Goal: Information Seeking & Learning: Learn about a topic

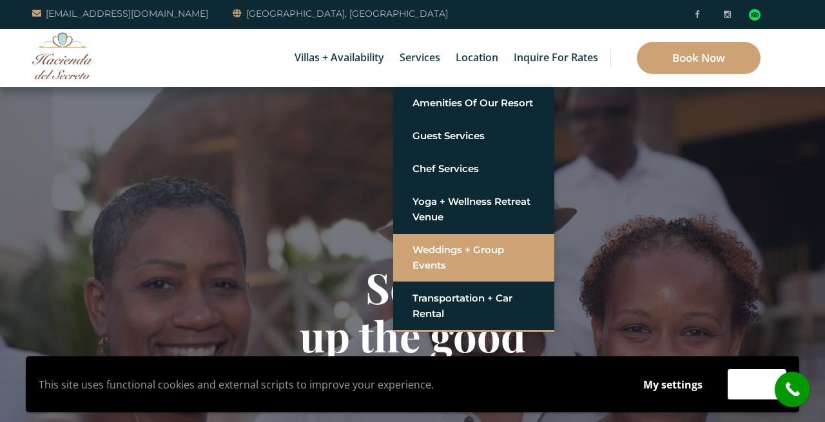
click at [436, 246] on link "Weddings + Group Events" at bounding box center [473, 257] width 122 height 39
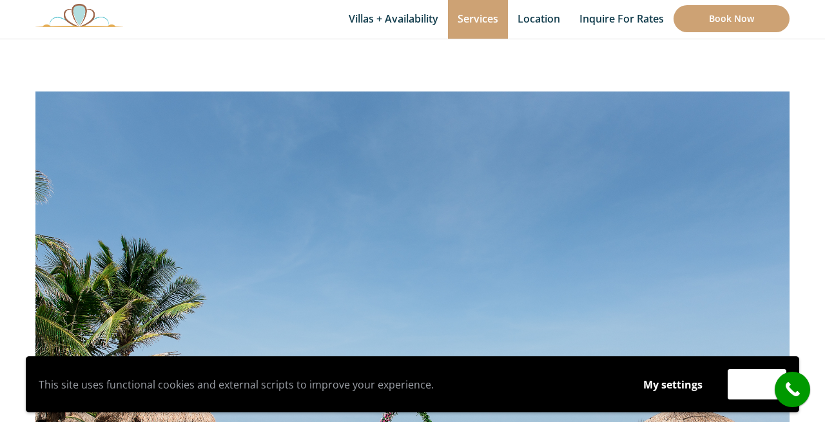
scroll to position [217, 0]
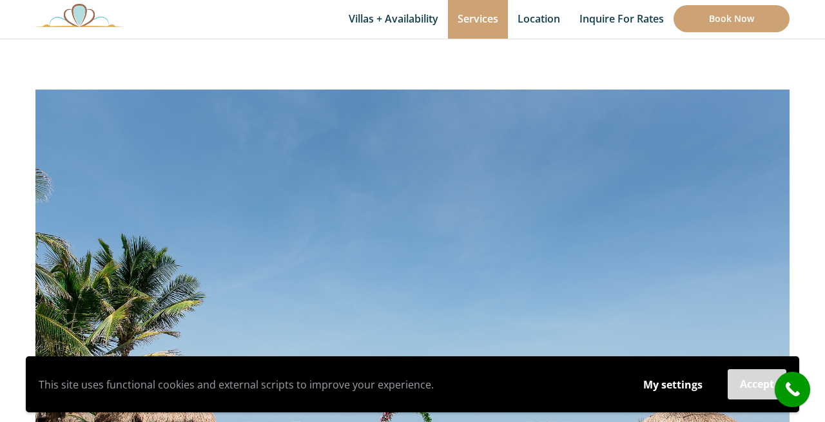
click at [751, 385] on button "Accept" at bounding box center [756, 384] width 59 height 30
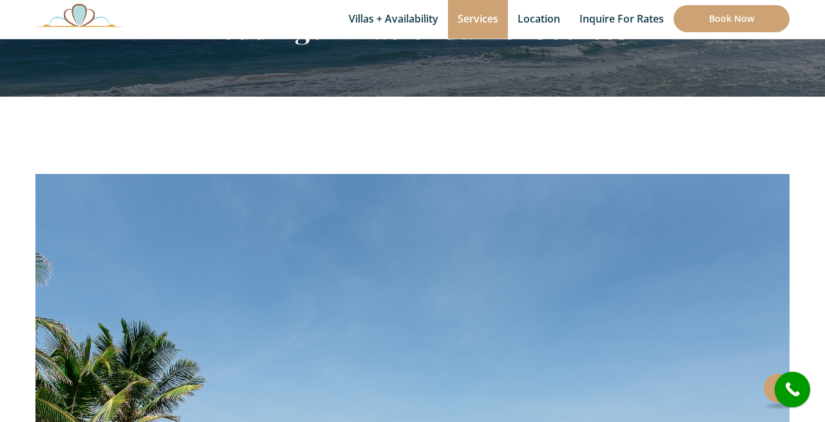
scroll to position [131, 0]
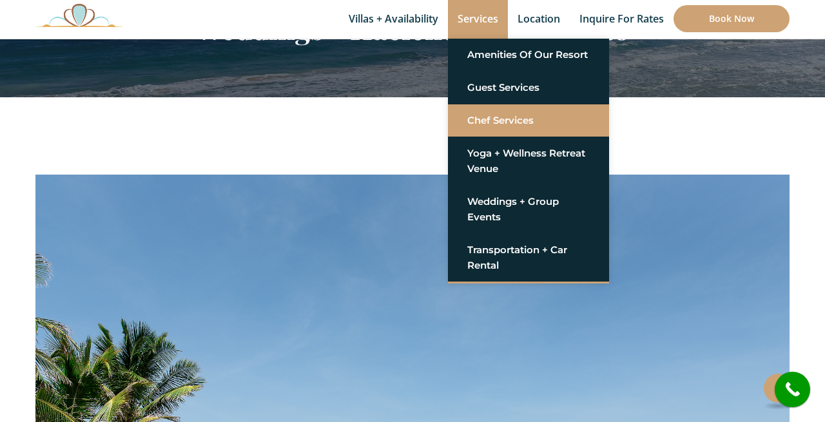
click at [500, 120] on link "Chef Services" at bounding box center [528, 120] width 122 height 23
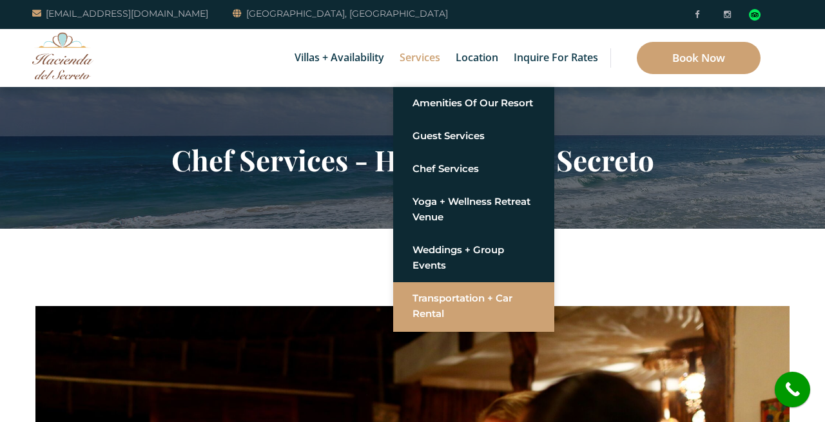
click at [447, 303] on link "Transportation + Car Rental" at bounding box center [473, 306] width 122 height 39
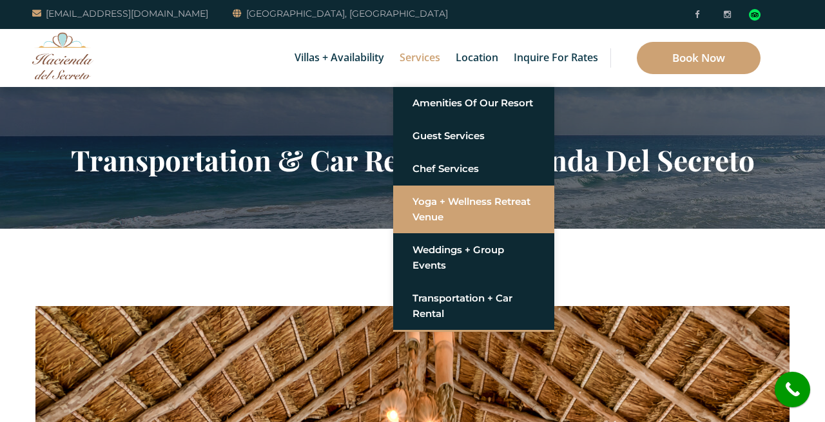
click at [436, 211] on link "Yoga + Wellness Retreat Venue" at bounding box center [473, 209] width 122 height 39
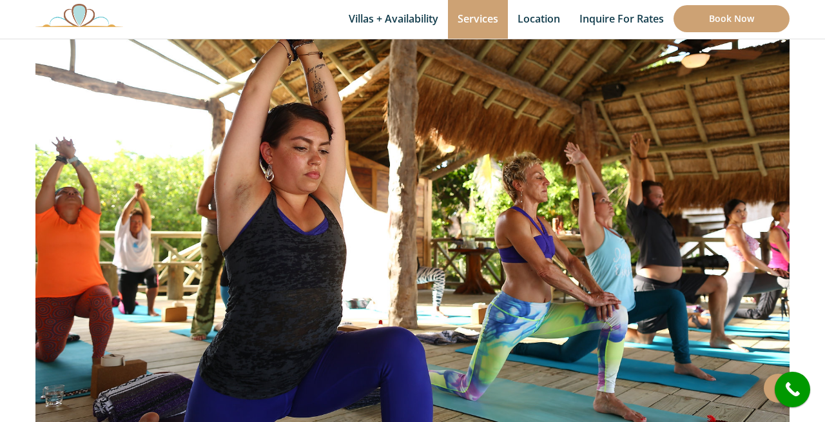
scroll to position [319, 0]
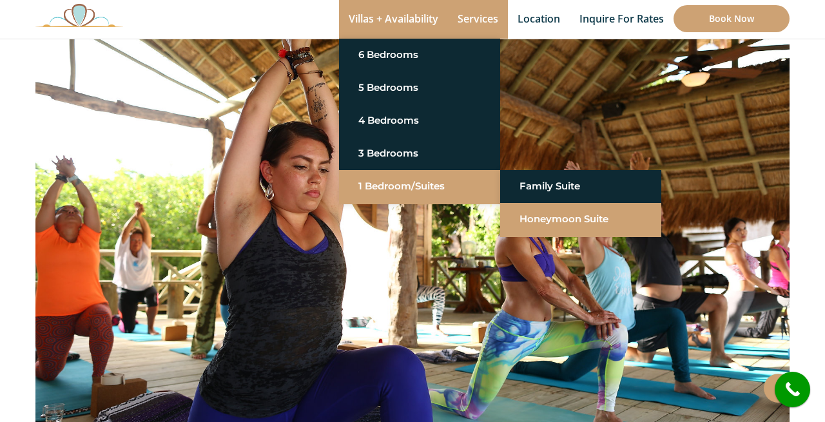
click at [530, 219] on link "Honeymoon Suite" at bounding box center [580, 218] width 122 height 23
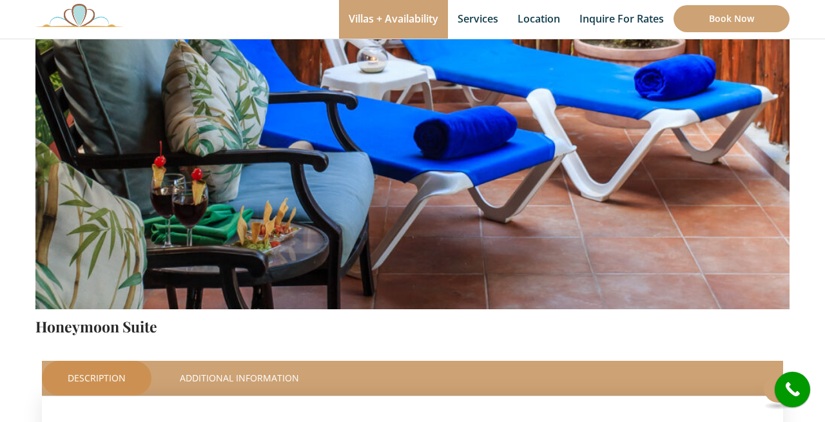
scroll to position [247, 0]
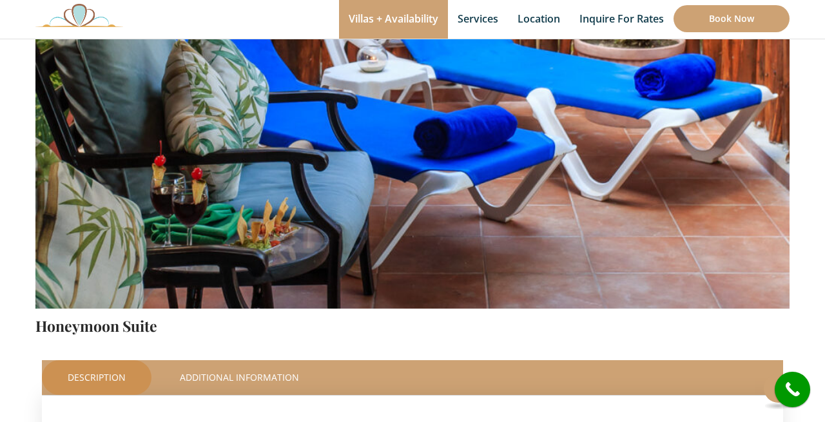
click at [395, 169] on img at bounding box center [412, 60] width 754 height 503
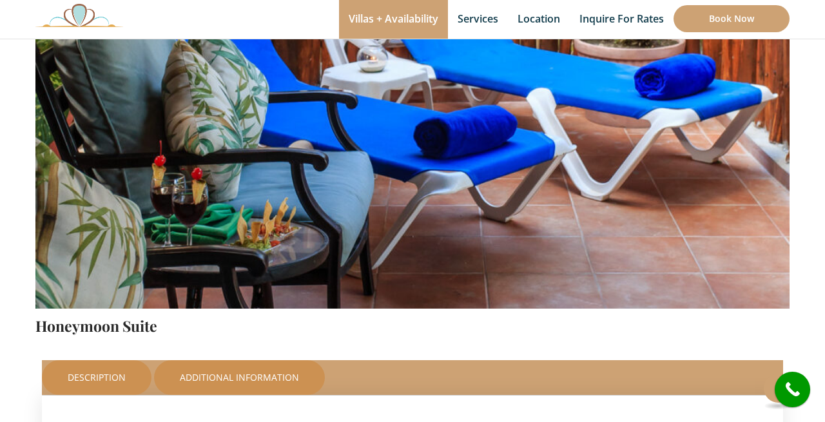
click at [236, 375] on link "Additional Information" at bounding box center [239, 377] width 171 height 35
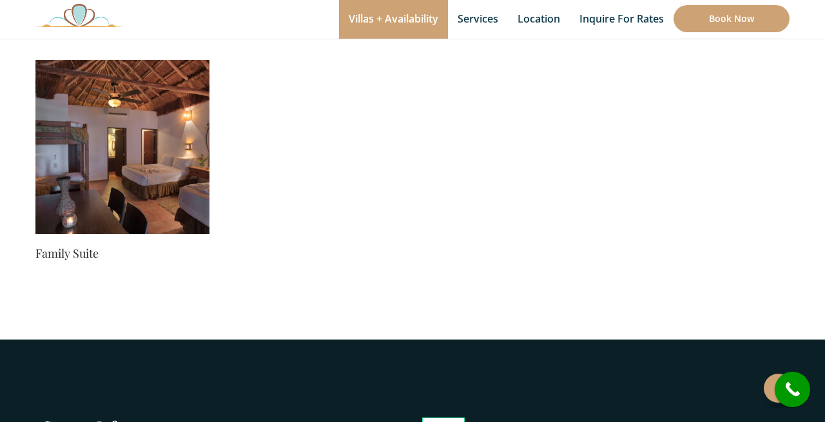
scroll to position [1106, 0]
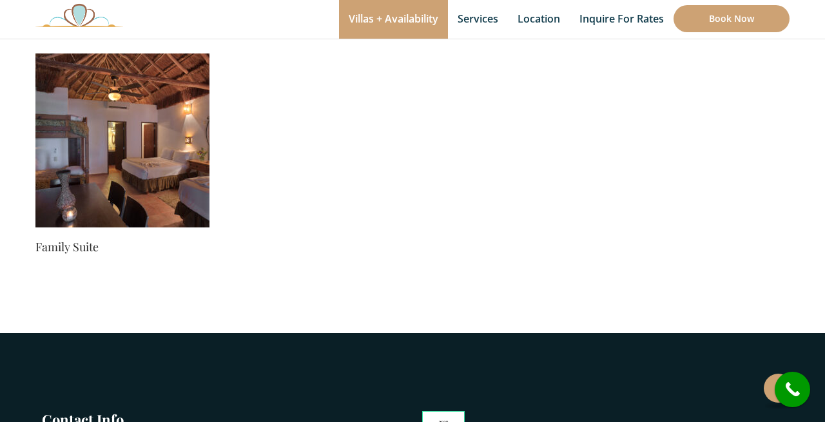
click at [171, 171] on img at bounding box center [122, 140] width 174 height 174
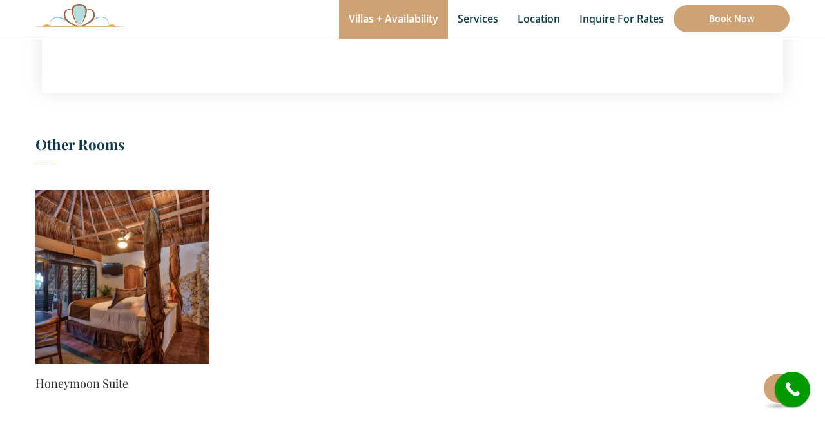
scroll to position [719, 0]
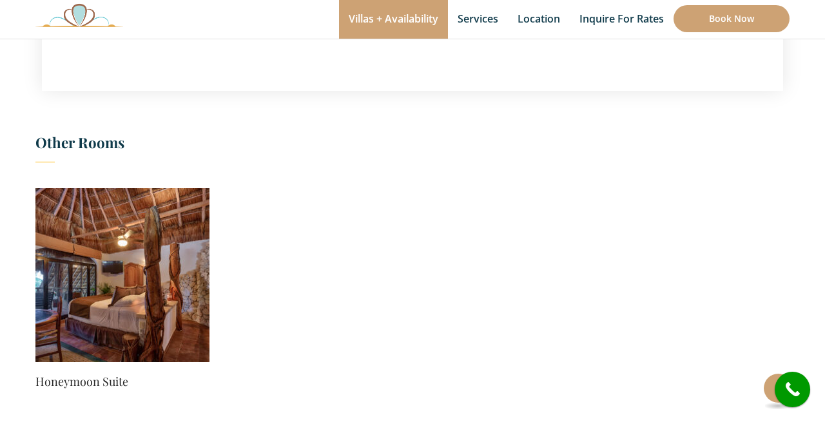
click at [146, 269] on img at bounding box center [122, 275] width 174 height 174
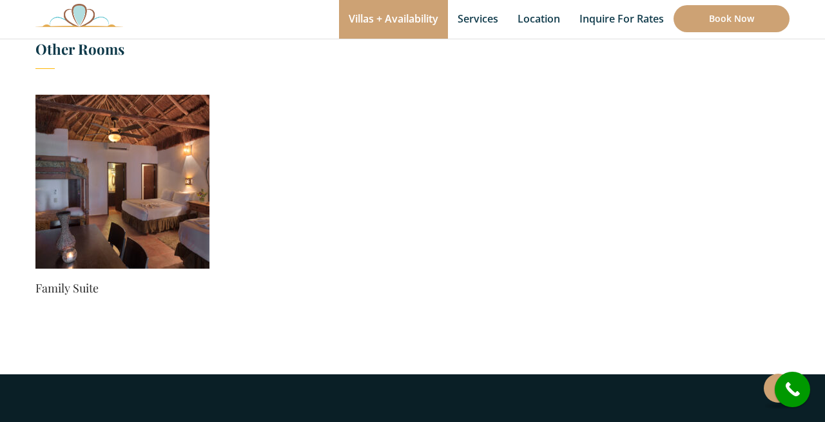
scroll to position [797, 0]
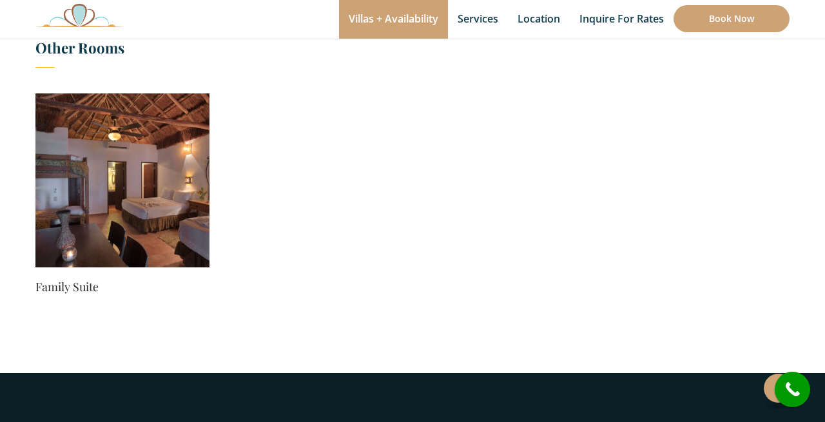
click at [128, 217] on img at bounding box center [122, 180] width 174 height 174
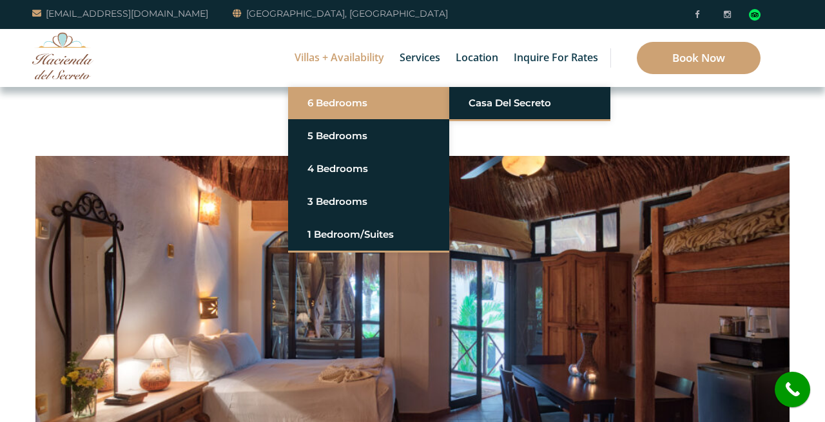
click at [343, 105] on link "6 Bedrooms" at bounding box center [368, 103] width 122 height 23
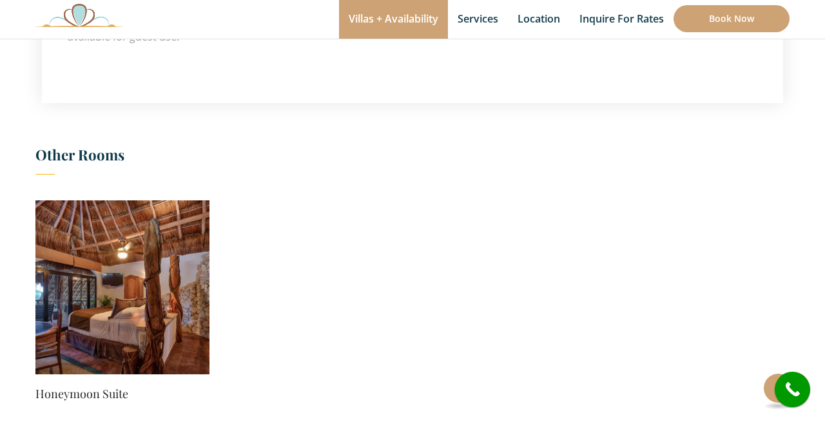
scroll to position [712, 0]
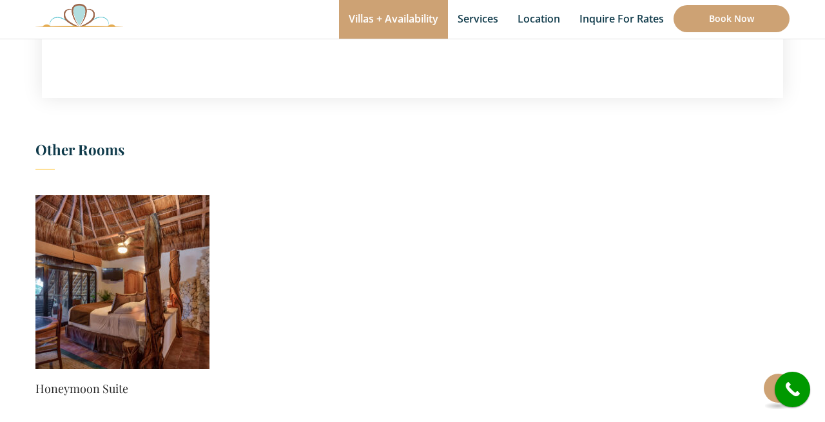
click at [174, 291] on img at bounding box center [122, 282] width 174 height 174
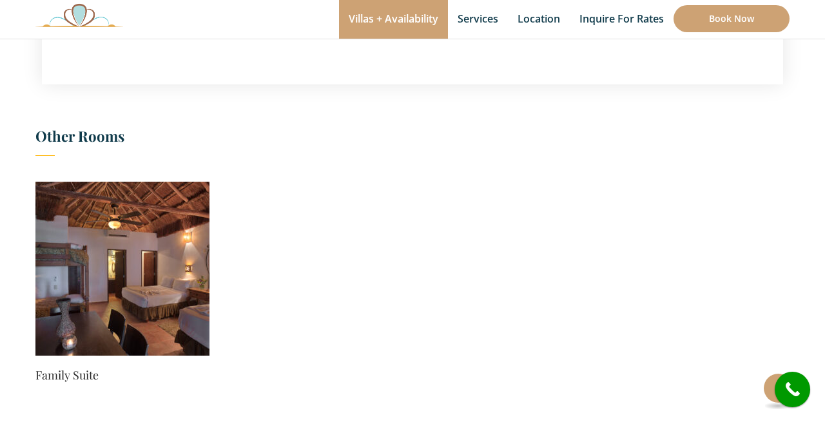
scroll to position [731, 0]
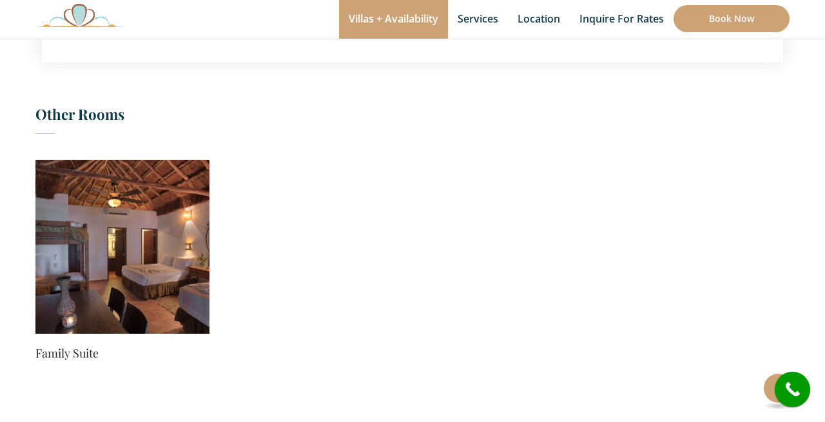
click at [156, 270] on img at bounding box center [122, 247] width 174 height 174
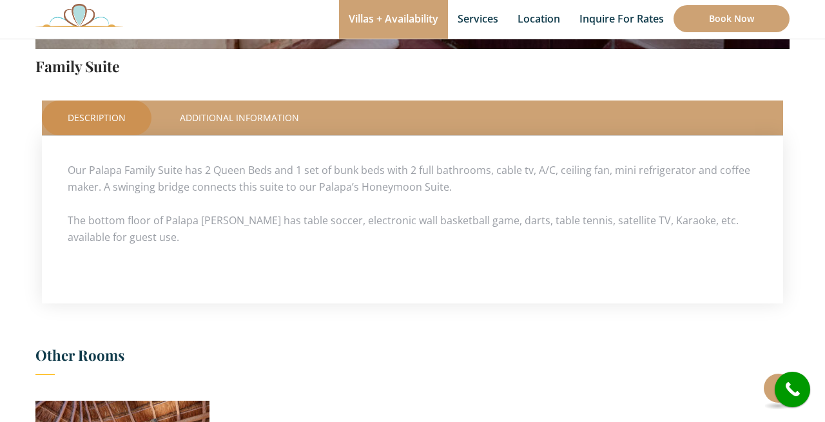
scroll to position [536, 0]
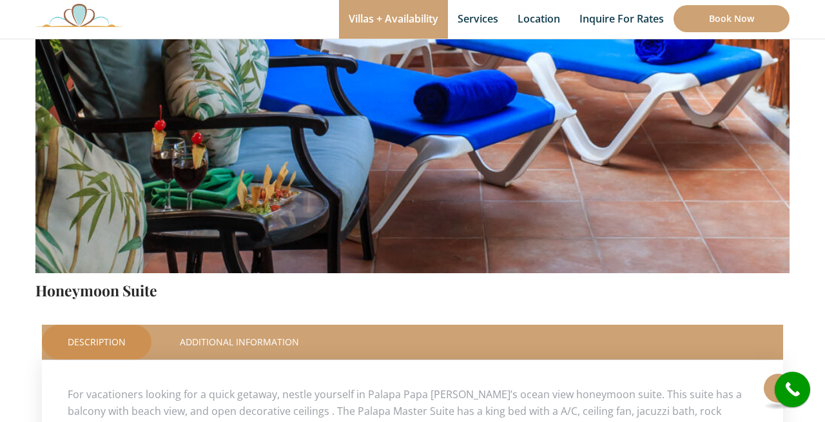
scroll to position [283, 0]
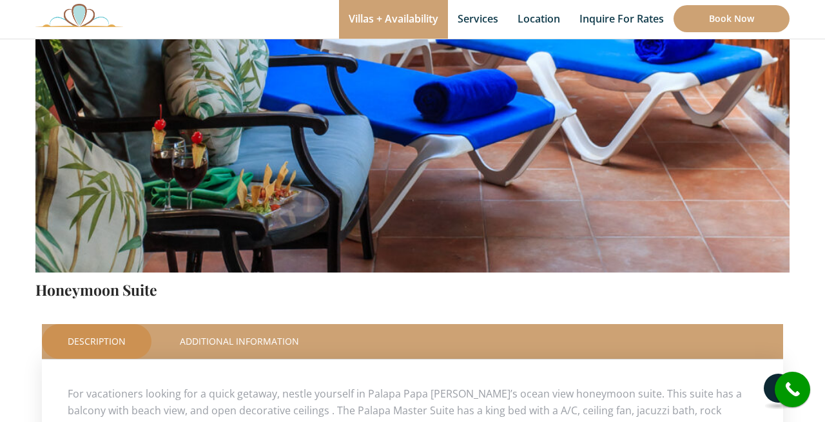
click at [767, 389] on button at bounding box center [779, 389] width 30 height 30
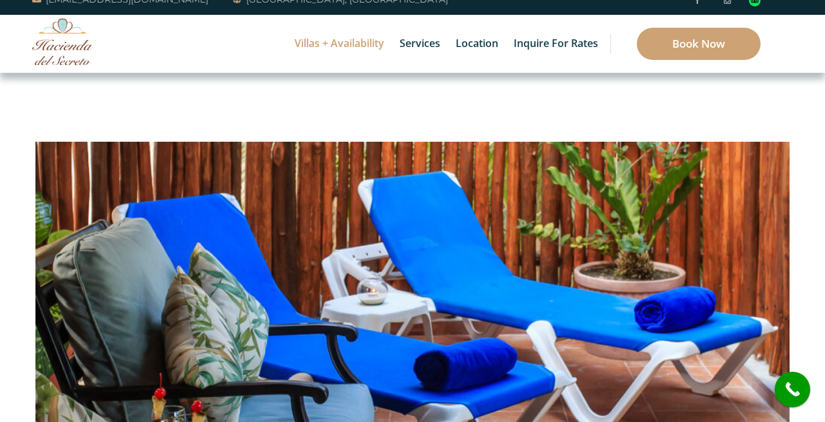
scroll to position [0, 0]
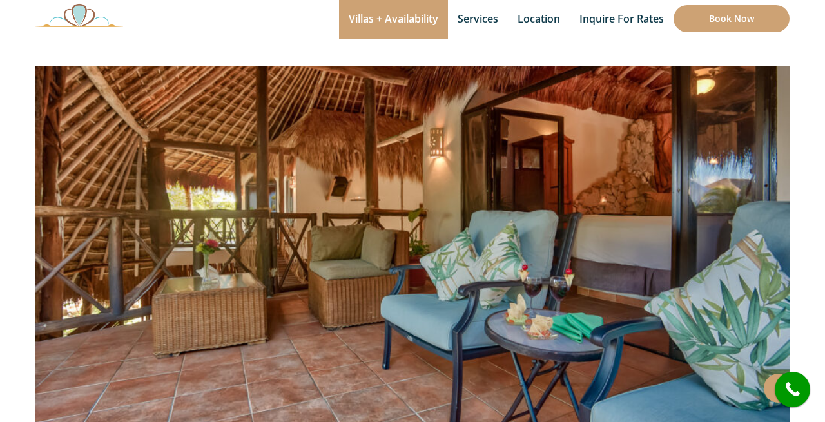
scroll to position [95, 0]
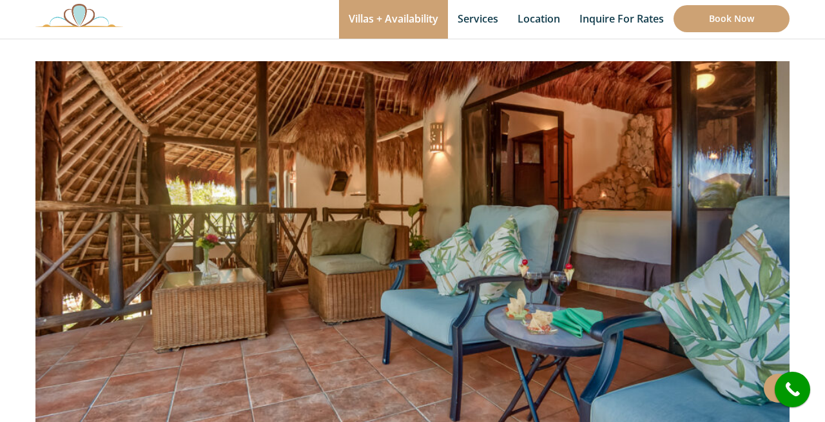
click at [597, 137] on img at bounding box center [412, 212] width 754 height 503
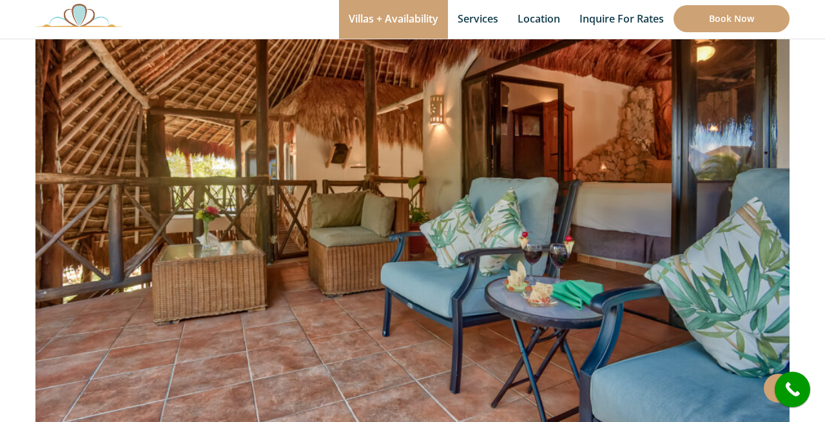
scroll to position [124, 0]
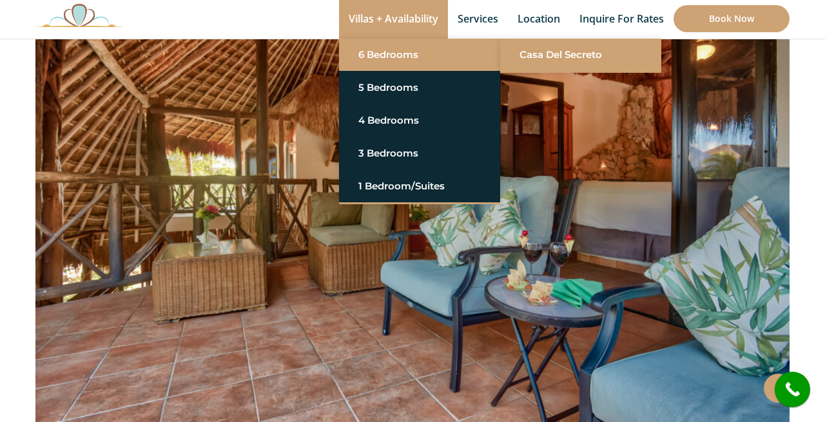
click at [541, 46] on link "Casa del Secreto" at bounding box center [580, 54] width 122 height 23
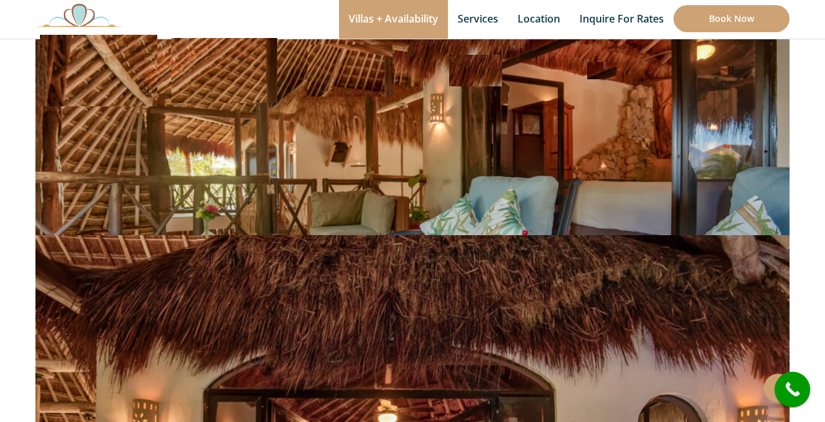
click at [412, 17] on link "Villas + Availability" at bounding box center [393, 19] width 109 height 39
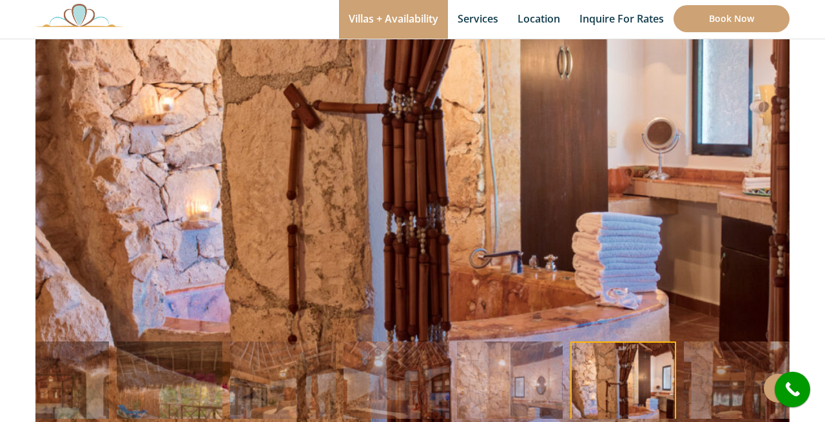
click at [419, 24] on link "Villas + Availability" at bounding box center [393, 19] width 109 height 39
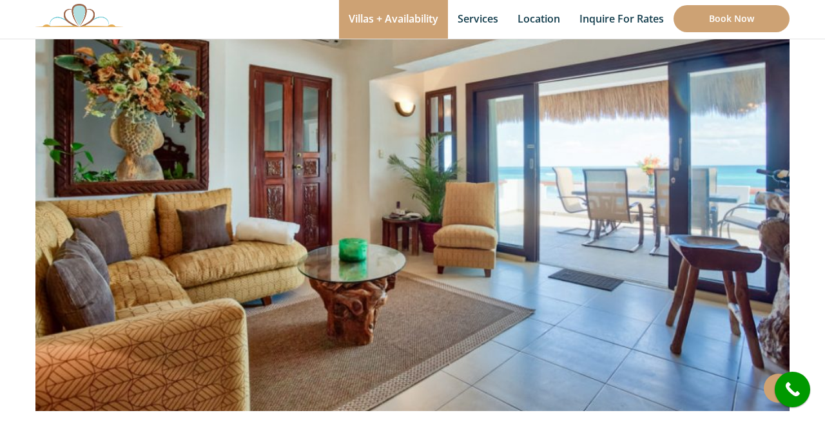
scroll to position [146, 0]
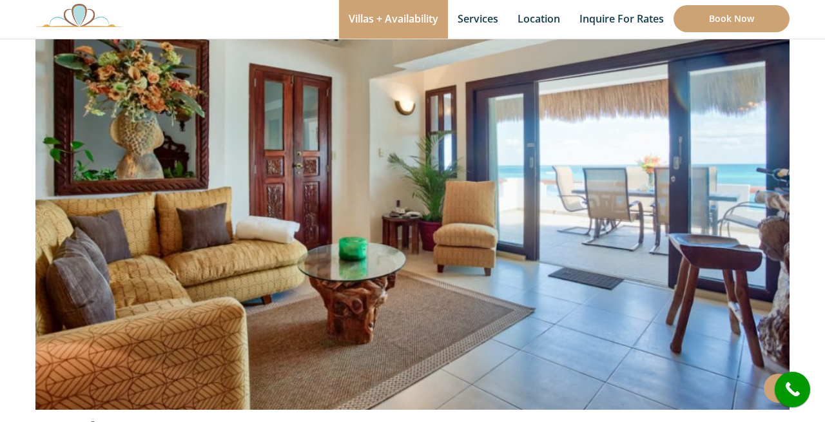
click at [528, 151] on img at bounding box center [412, 161] width 754 height 503
click at [408, 97] on img at bounding box center [412, 161] width 754 height 503
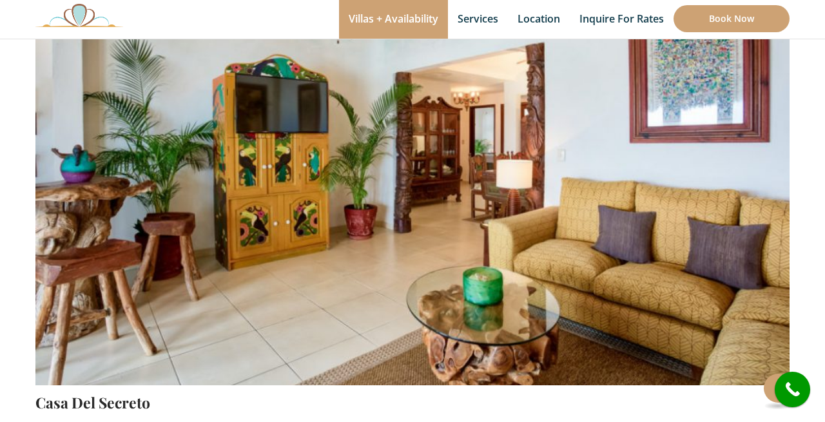
scroll to position [171, 0]
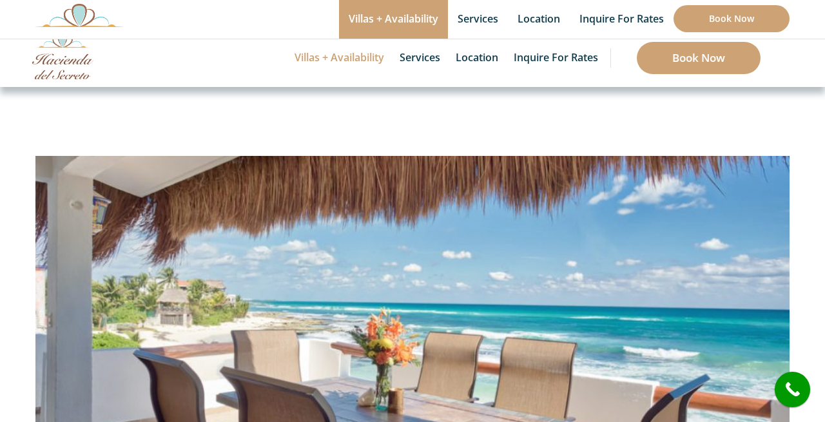
scroll to position [171, 0]
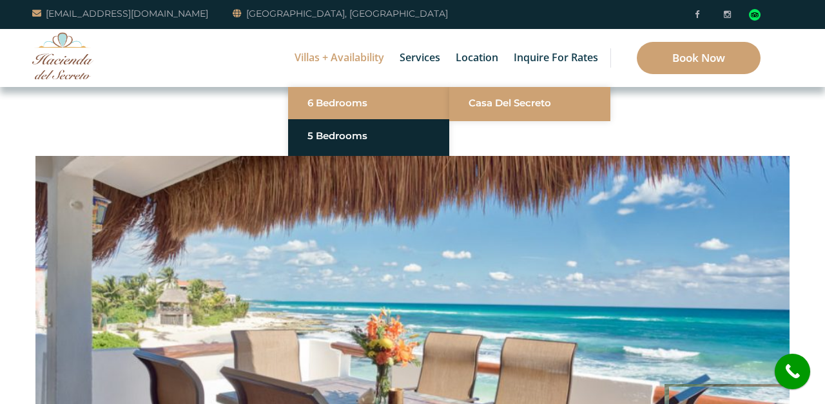
click at [490, 106] on link "Casa del Secreto" at bounding box center [529, 103] width 122 height 23
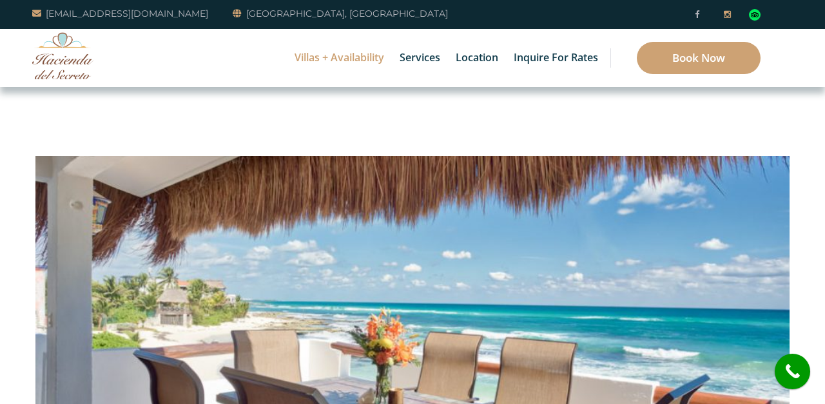
click at [725, 14] on icon at bounding box center [727, 14] width 7 height 8
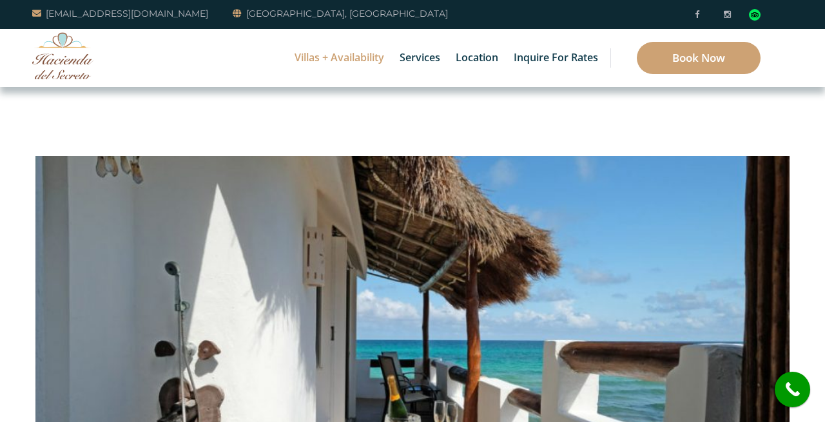
scroll to position [522, 0]
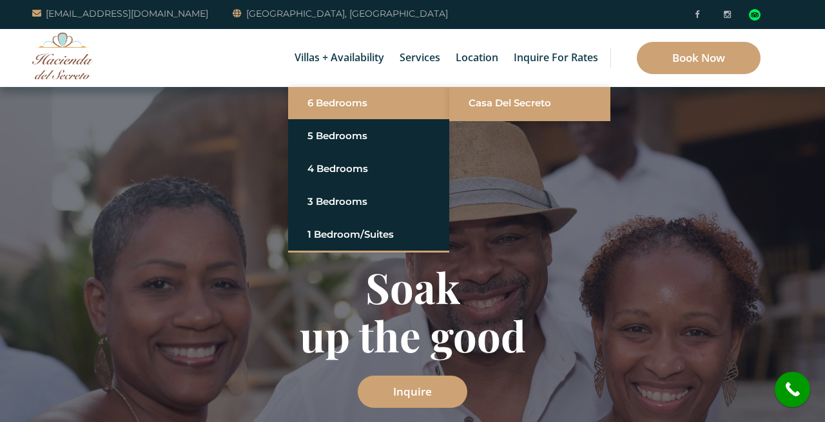
click at [469, 100] on link "Casa del Secreto" at bounding box center [529, 103] width 122 height 23
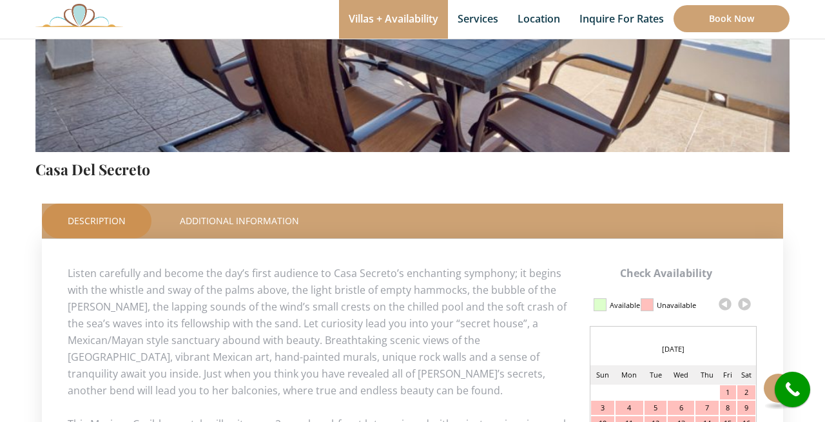
scroll to position [175, 0]
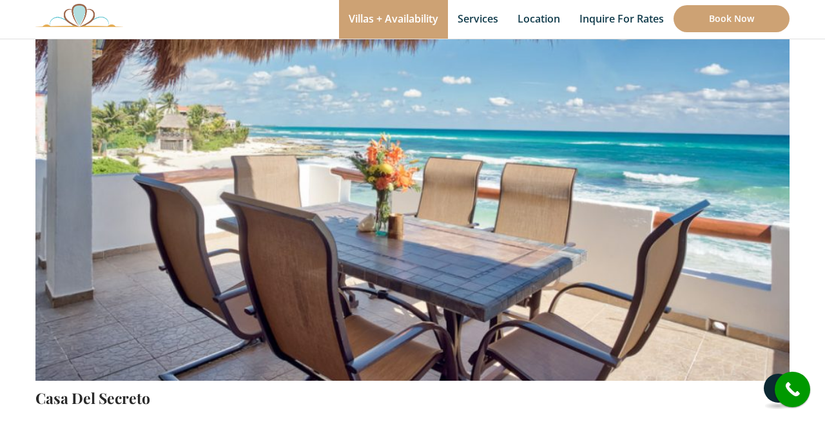
click at [767, 387] on button at bounding box center [778, 388] width 29 height 29
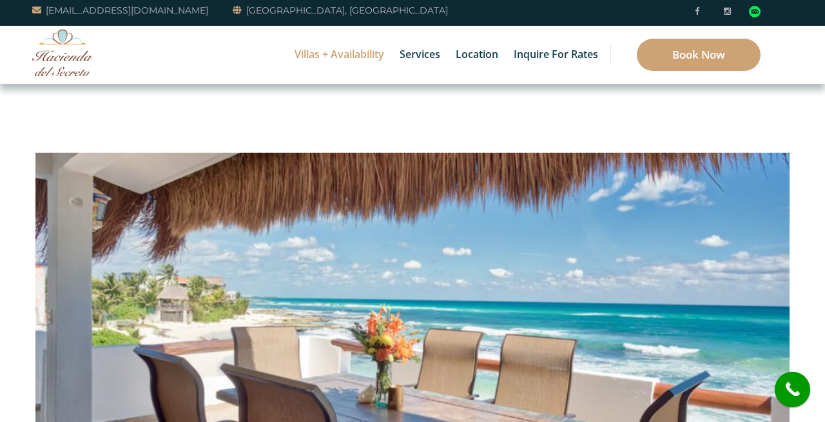
scroll to position [0, 0]
